Goal: Navigation & Orientation: Find specific page/section

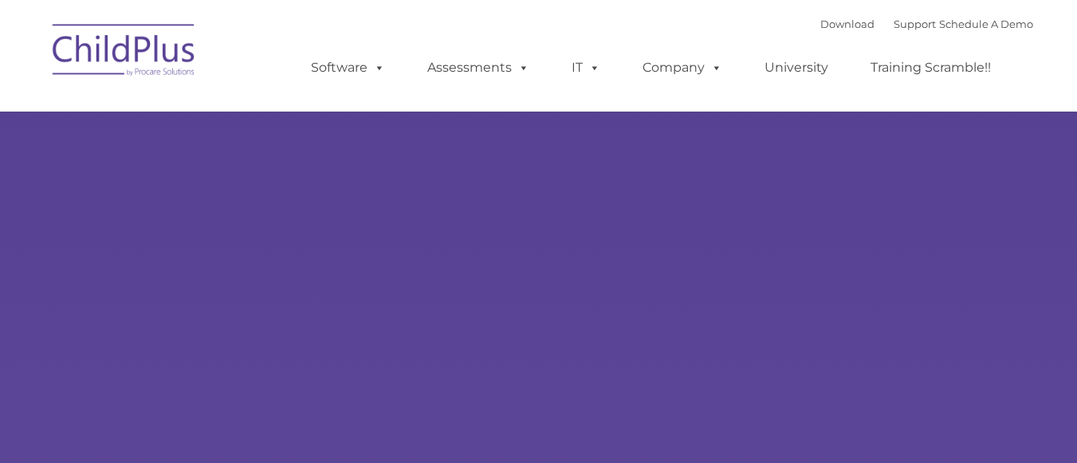
type input ""
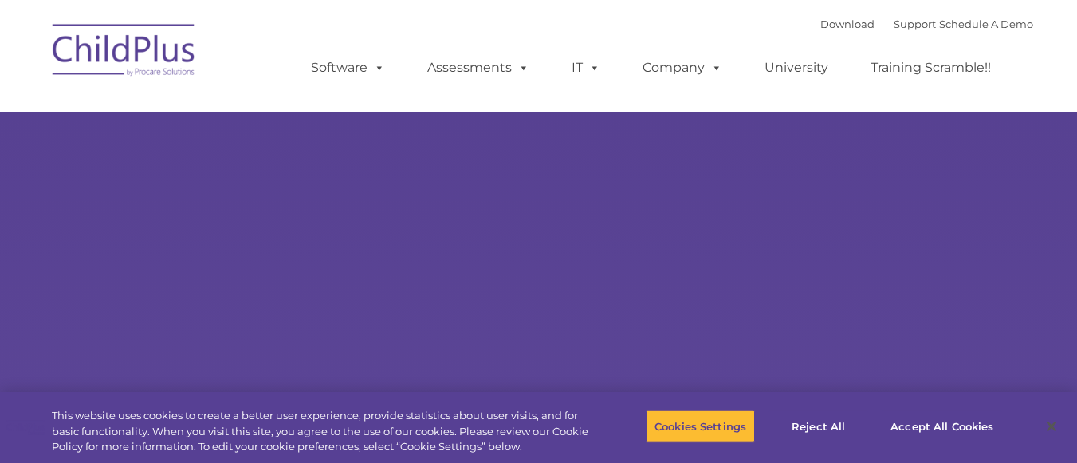
select select "MEDIUM"
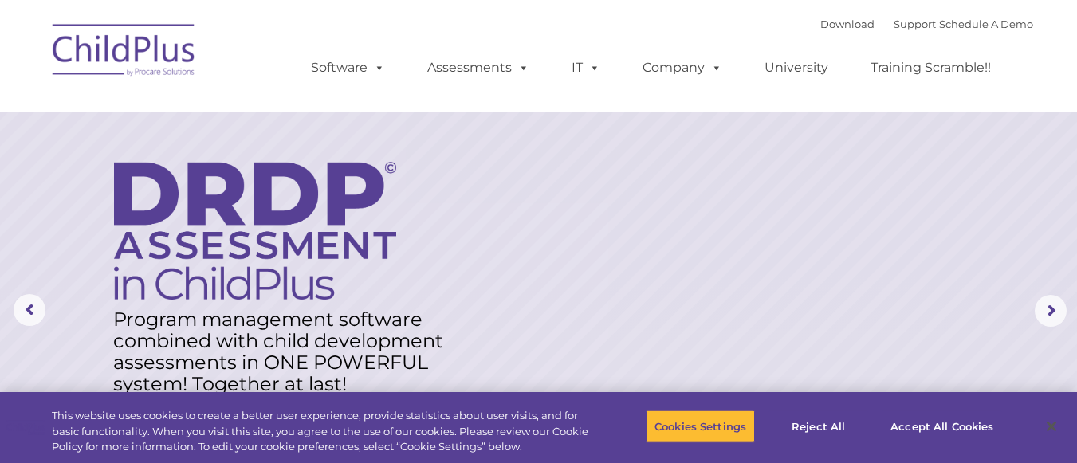
drag, startPoint x: 800, startPoint y: 327, endPoint x: 715, endPoint y: 131, distance: 213.8
drag, startPoint x: 715, startPoint y: 131, endPoint x: 588, endPoint y: 205, distance: 146.4
drag, startPoint x: 588, startPoint y: 205, endPoint x: 392, endPoint y: 31, distance: 261.9
click at [392, 31] on div "Download Support | Schedule A Demo  MENU MENU Software ChildPlus: The original…" at bounding box center [656, 56] width 754 height 88
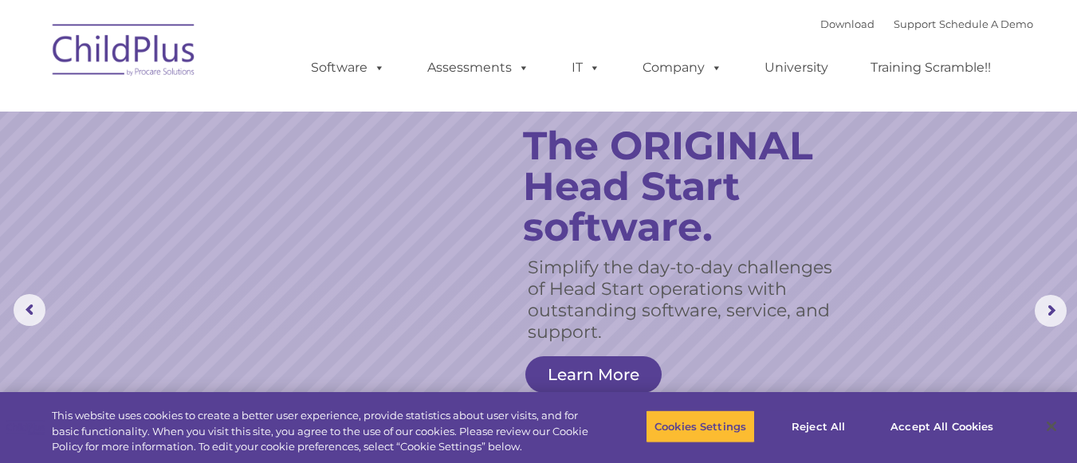
drag, startPoint x: 945, startPoint y: 269, endPoint x: 1007, endPoint y: 182, distance: 107.5
click at [1008, 181] on rs-slide "Simplify the day-to-day challenges of Head Start operations with outstanding so…" at bounding box center [538, 311] width 1077 height 622
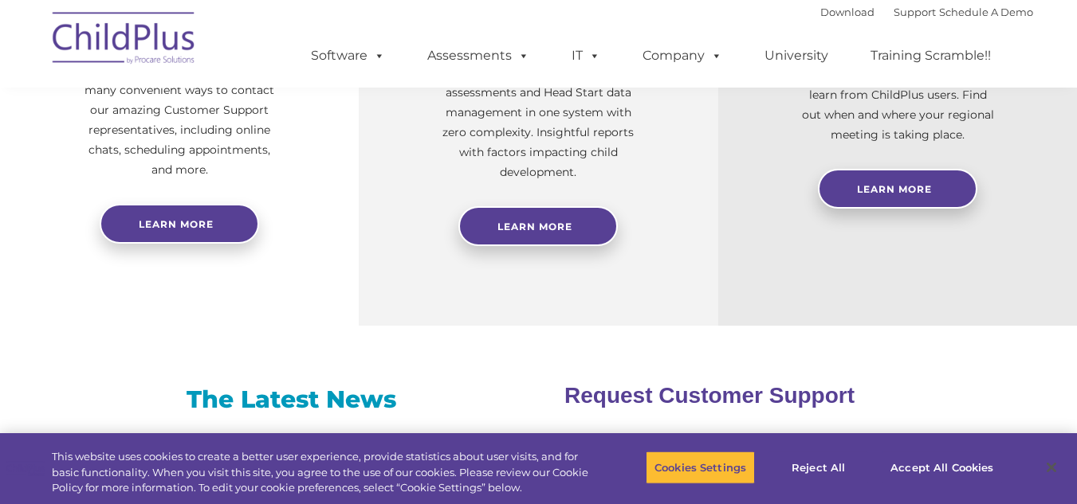
scroll to position [786, 0]
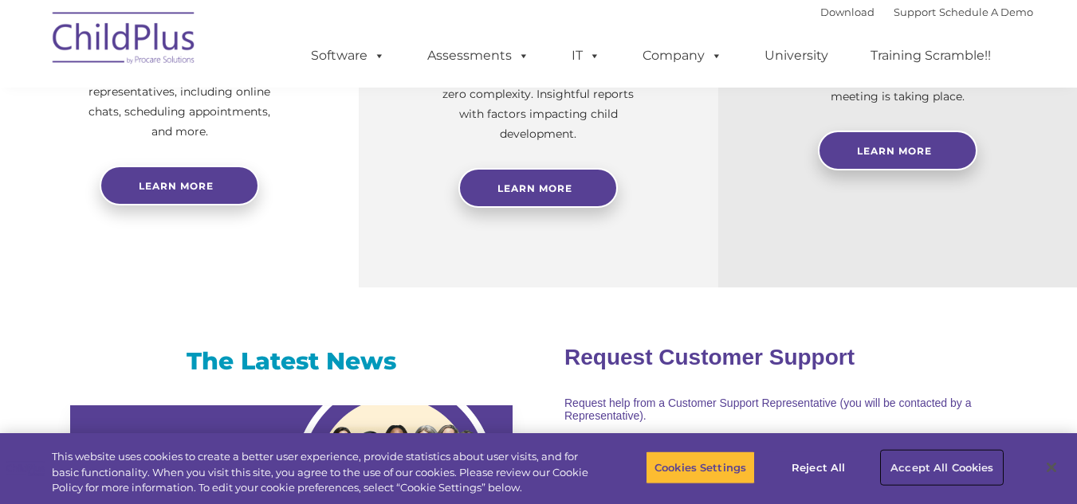
click at [917, 462] on button "Accept All Cookies" at bounding box center [941, 467] width 120 height 33
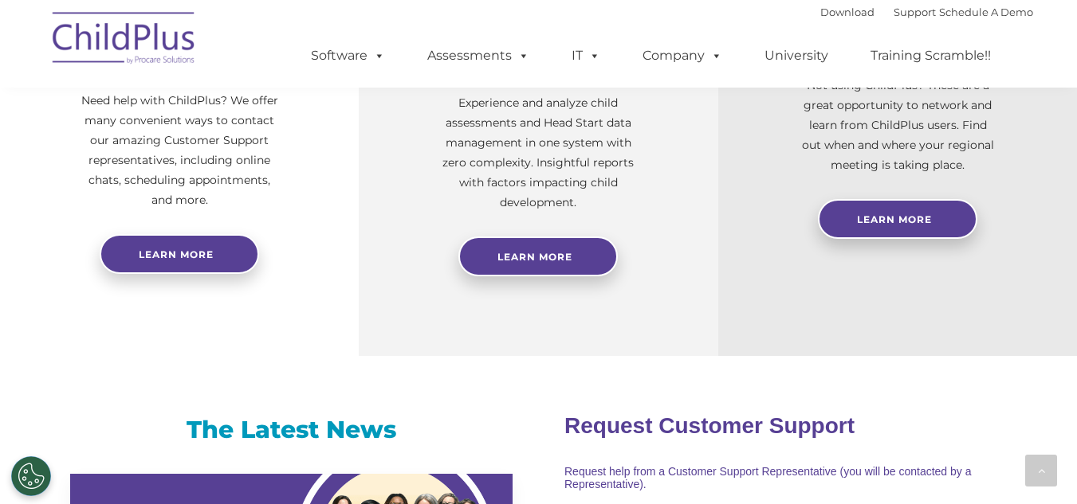
scroll to position [0, 0]
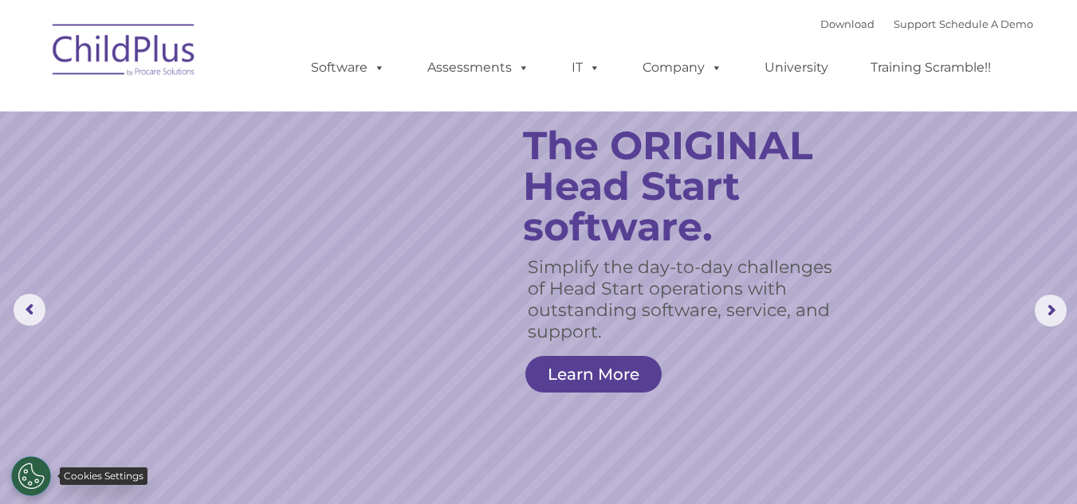
click at [39, 462] on button "Cookies Settings" at bounding box center [31, 477] width 40 height 40
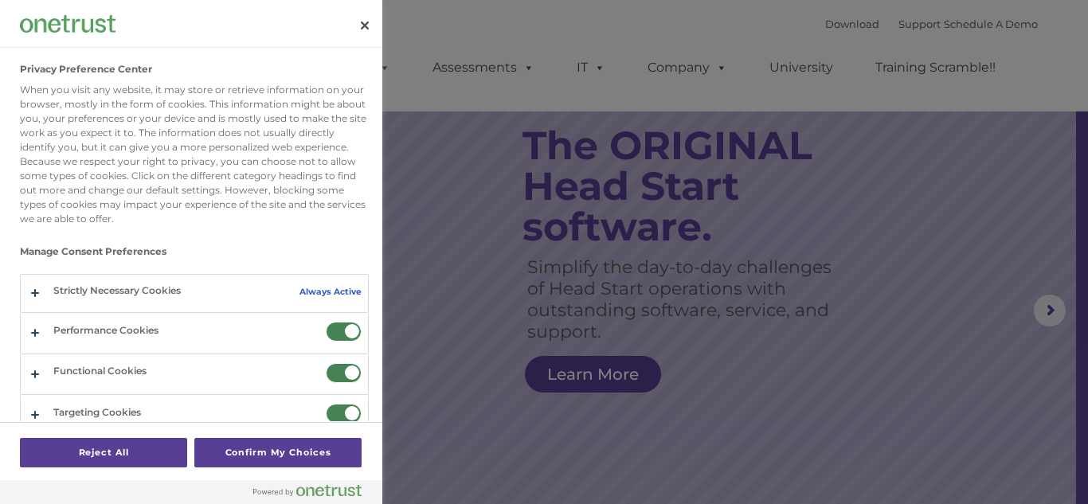
click at [933, 302] on div at bounding box center [544, 252] width 1088 height 504
click at [366, 29] on button "Close" at bounding box center [364, 25] width 35 height 35
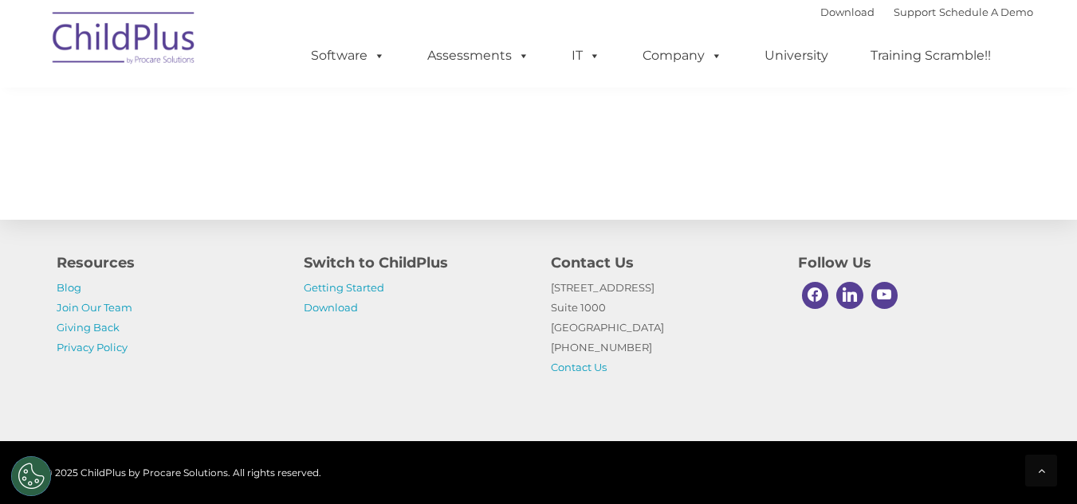
scroll to position [1862, 0]
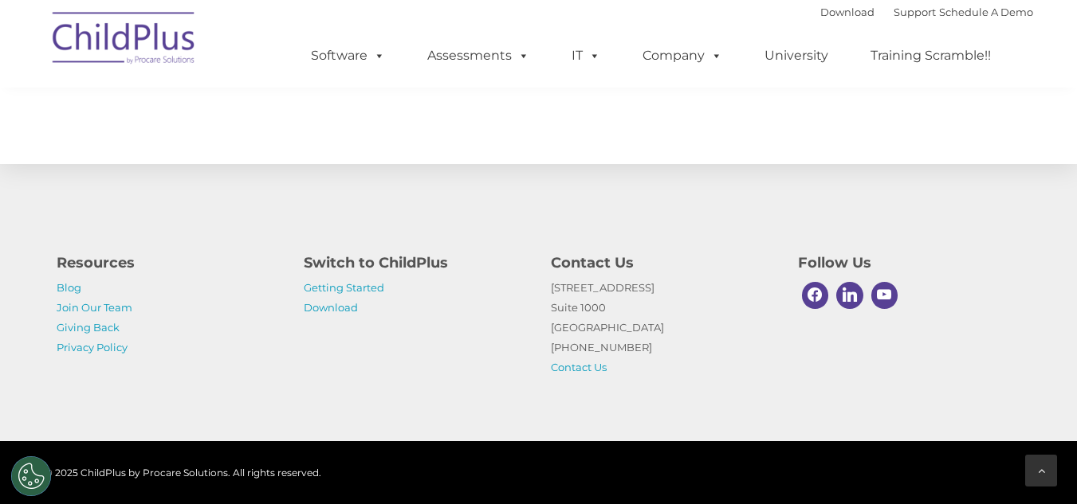
click at [1039, 462] on icon at bounding box center [1040, 470] width 7 height 11
click at [327, 312] on link "Download" at bounding box center [331, 307] width 54 height 13
